Goal: Check status: Check status

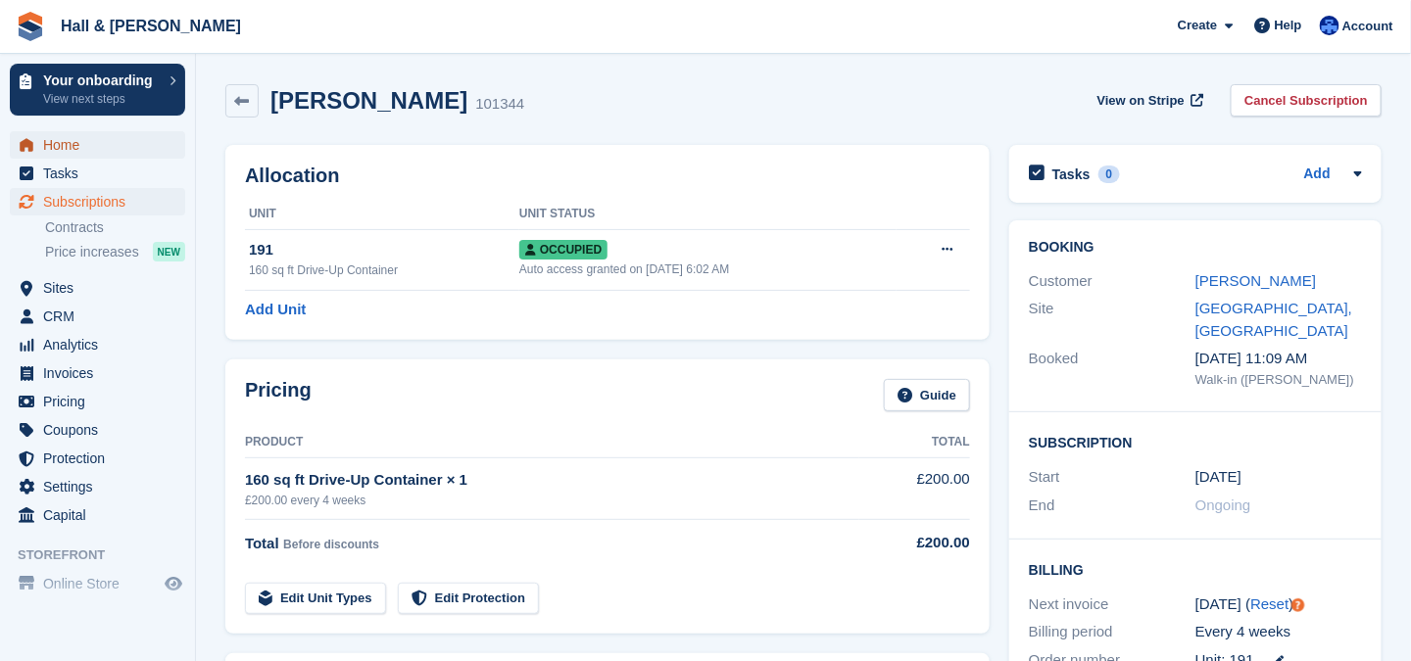
click at [59, 143] on span "Home" at bounding box center [102, 144] width 118 height 27
